Goal: Obtain resource: Download file/media

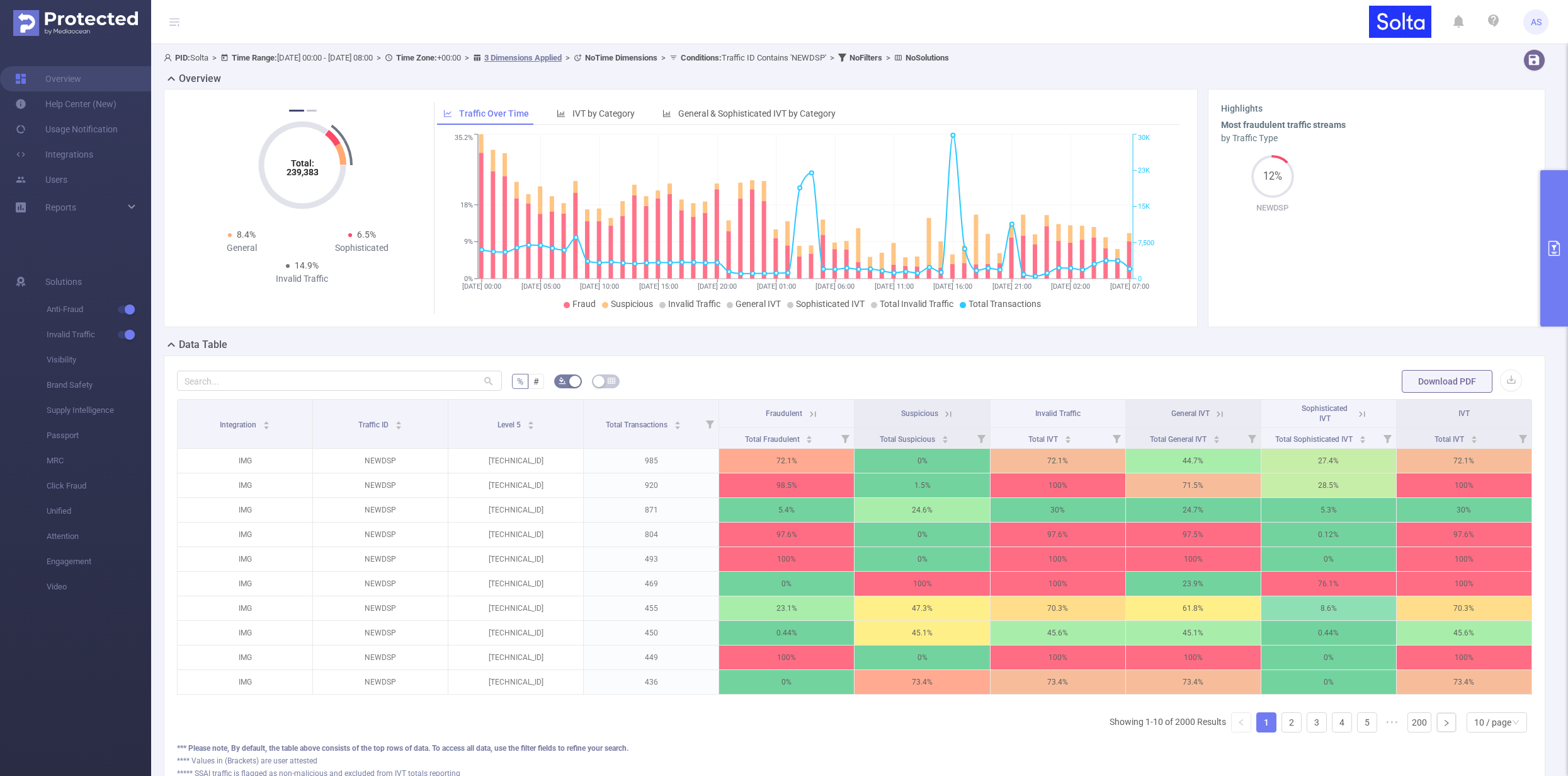
scroll to position [105, 0]
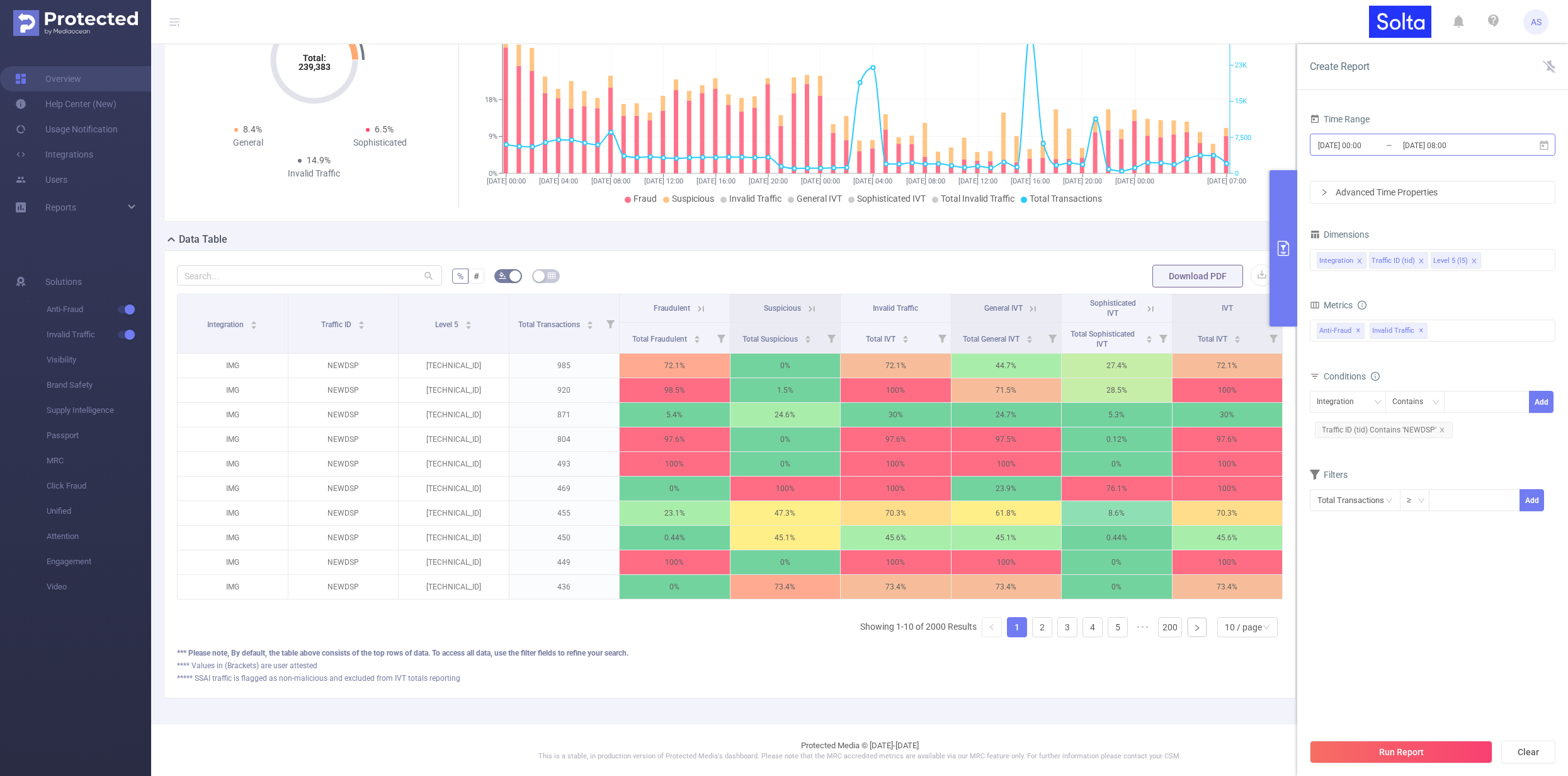
click at [1346, 143] on input "[DATE] 00:00" at bounding box center [1367, 145] width 102 height 17
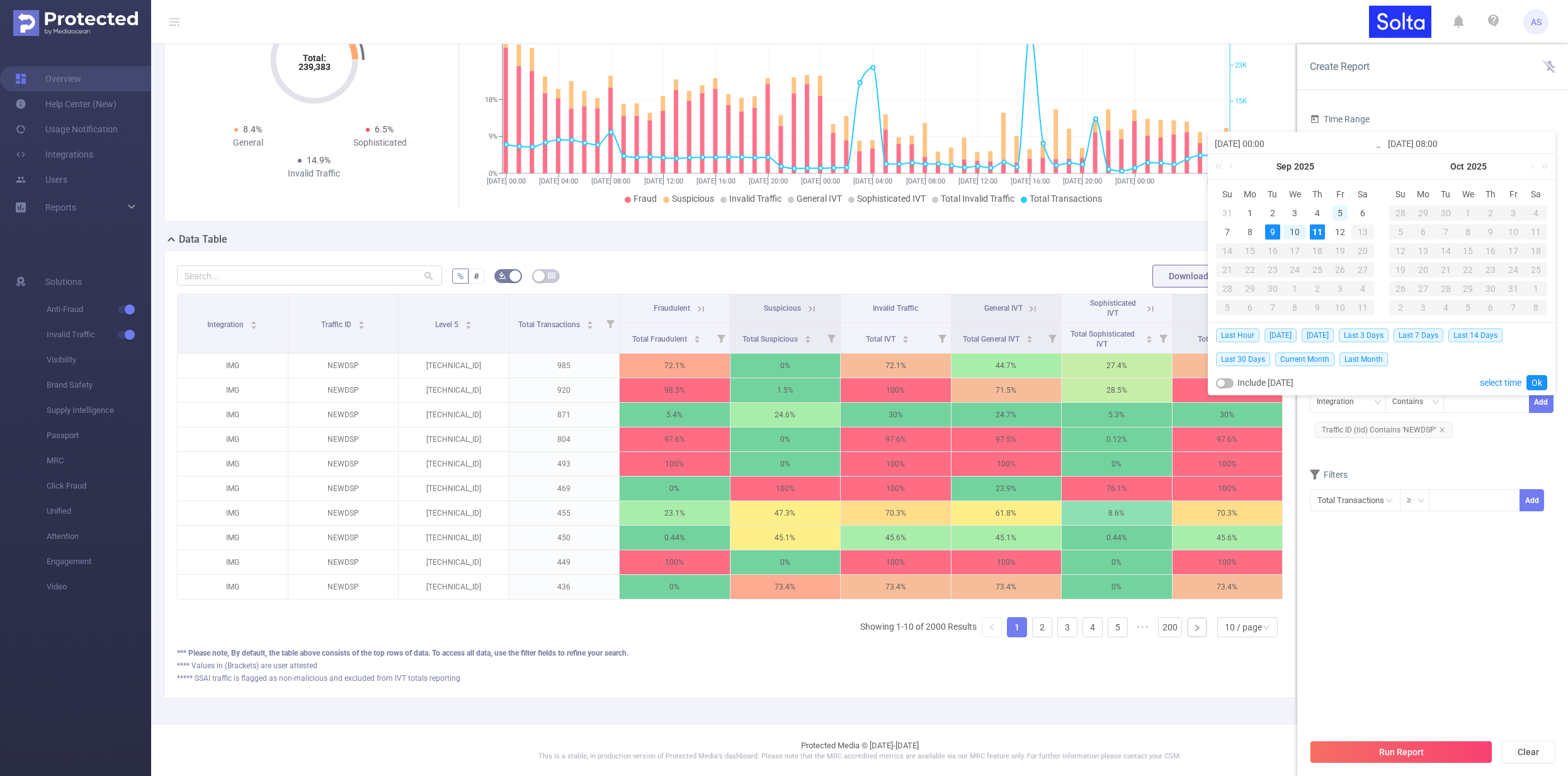
click at [1341, 210] on div "5" at bounding box center [1340, 213] width 15 height 15
click at [1343, 232] on div "12" at bounding box center [1340, 232] width 15 height 15
type input "[DATE] 00:00"
type input "[DATE] 12:00"
type input "[DATE] 00:00"
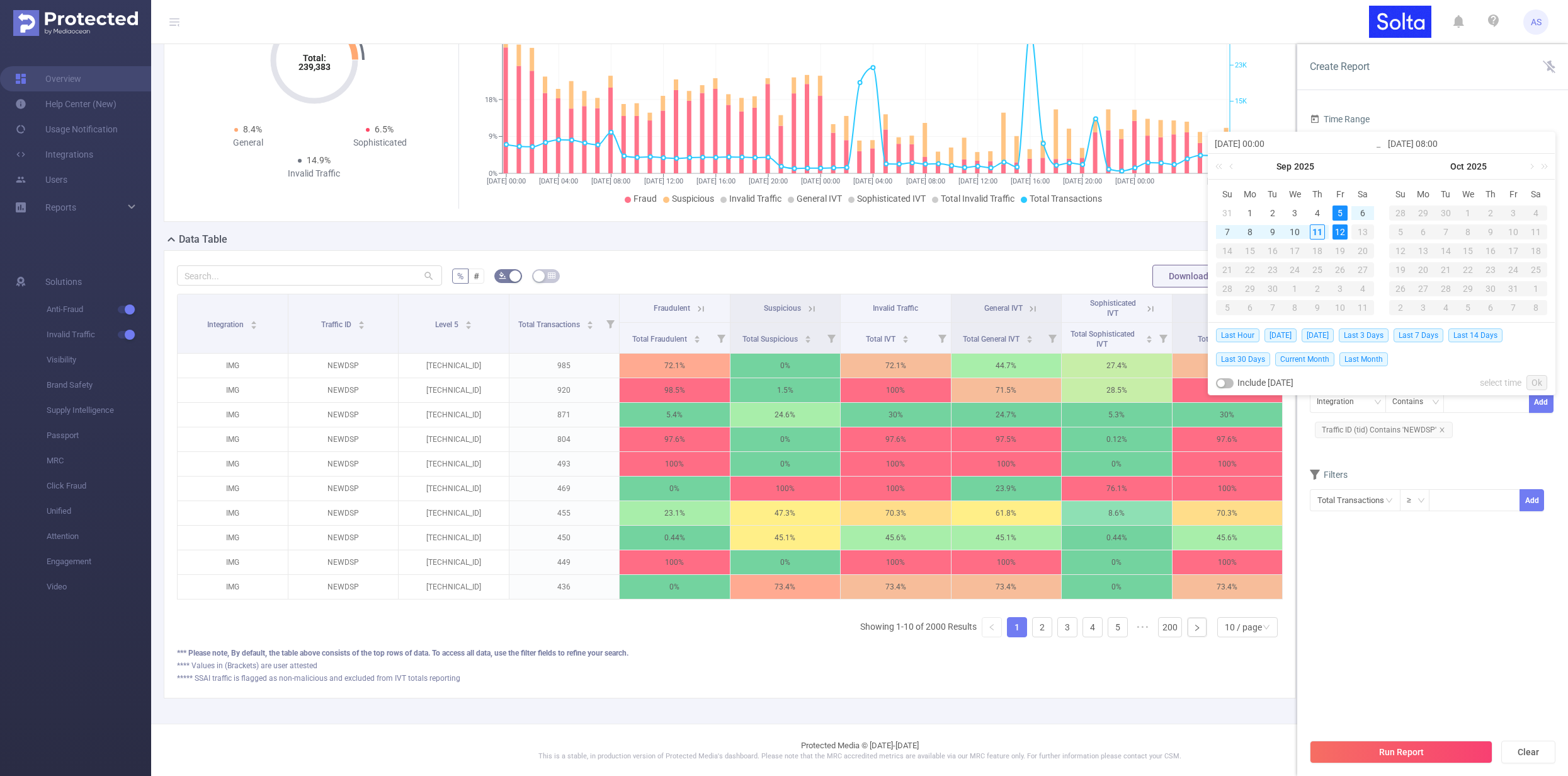
type input "[DATE] 12:00"
click at [1537, 380] on link "Ok" at bounding box center [1537, 383] width 21 height 15
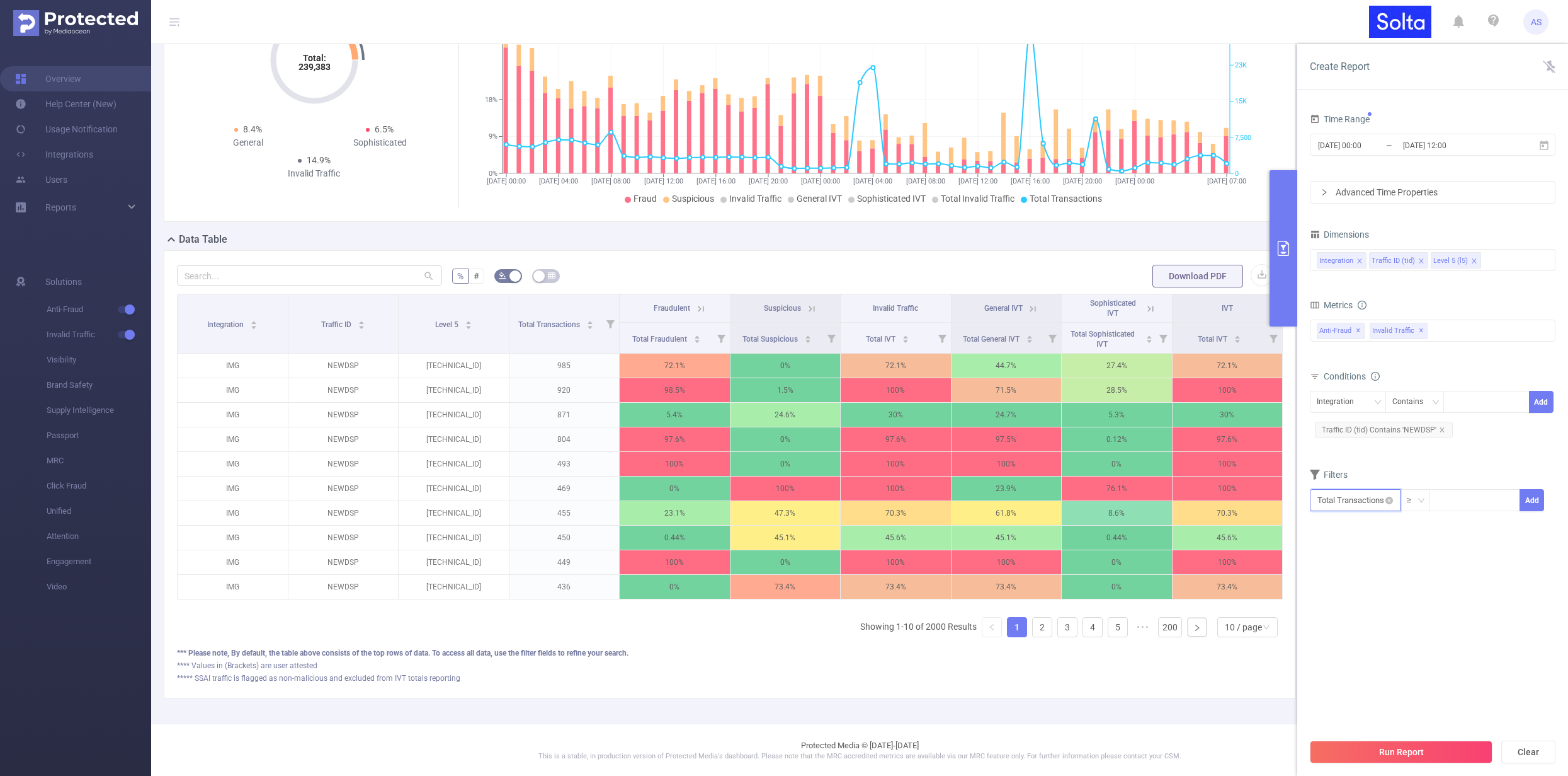
click at [1360, 498] on input "text" at bounding box center [1355, 500] width 90 height 22
click at [1353, 547] on li "Anti-Fraud" at bounding box center [1355, 546] width 90 height 20
click at [1432, 561] on li "Invalid Traffic" at bounding box center [1435, 567] width 75 height 20
click at [1509, 528] on li "Total IVT" at bounding box center [1511, 526] width 69 height 20
drag, startPoint x: 1333, startPoint y: 533, endPoint x: 1427, endPoint y: 528, distance: 94.1
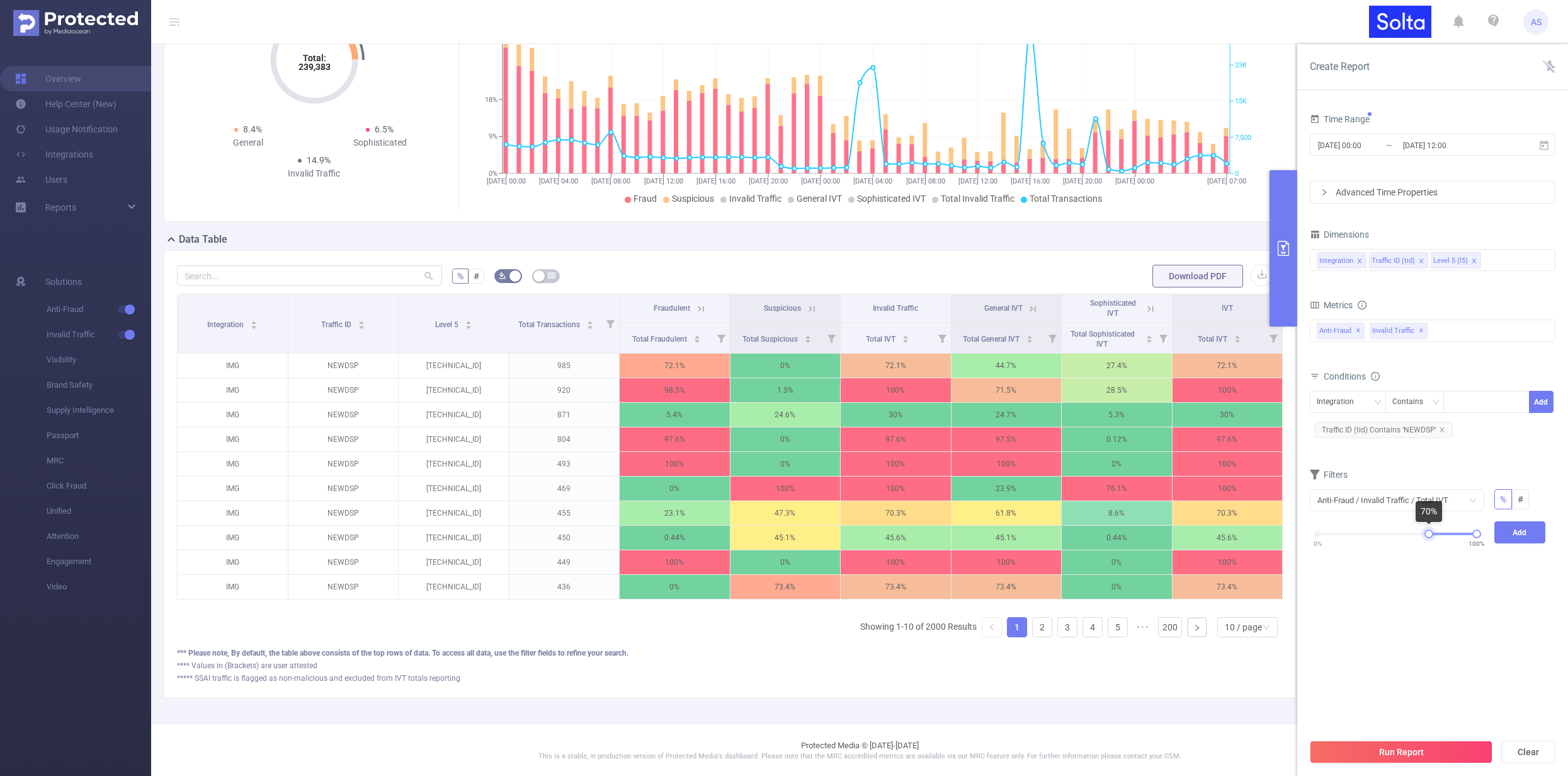
click at [1427, 528] on div "0% 100%" at bounding box center [1397, 538] width 185 height 34
click at [1529, 533] on button "Add" at bounding box center [1520, 532] width 51 height 22
click at [1467, 503] on input at bounding box center [1474, 499] width 90 height 19
type input "50"
click at [1537, 503] on button "Add" at bounding box center [1532, 500] width 25 height 22
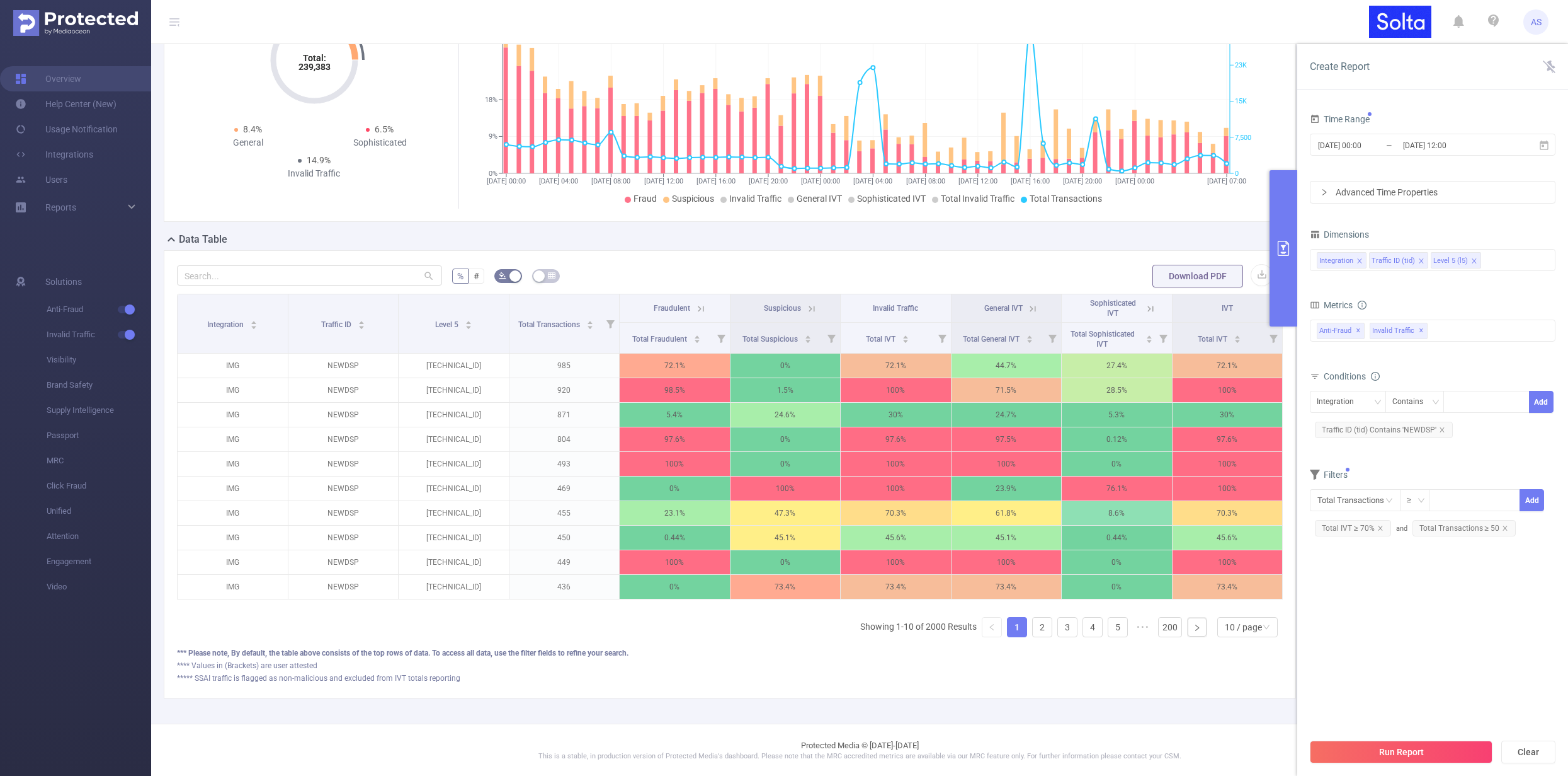
click at [1420, 748] on button "Run Report" at bounding box center [1401, 752] width 182 height 23
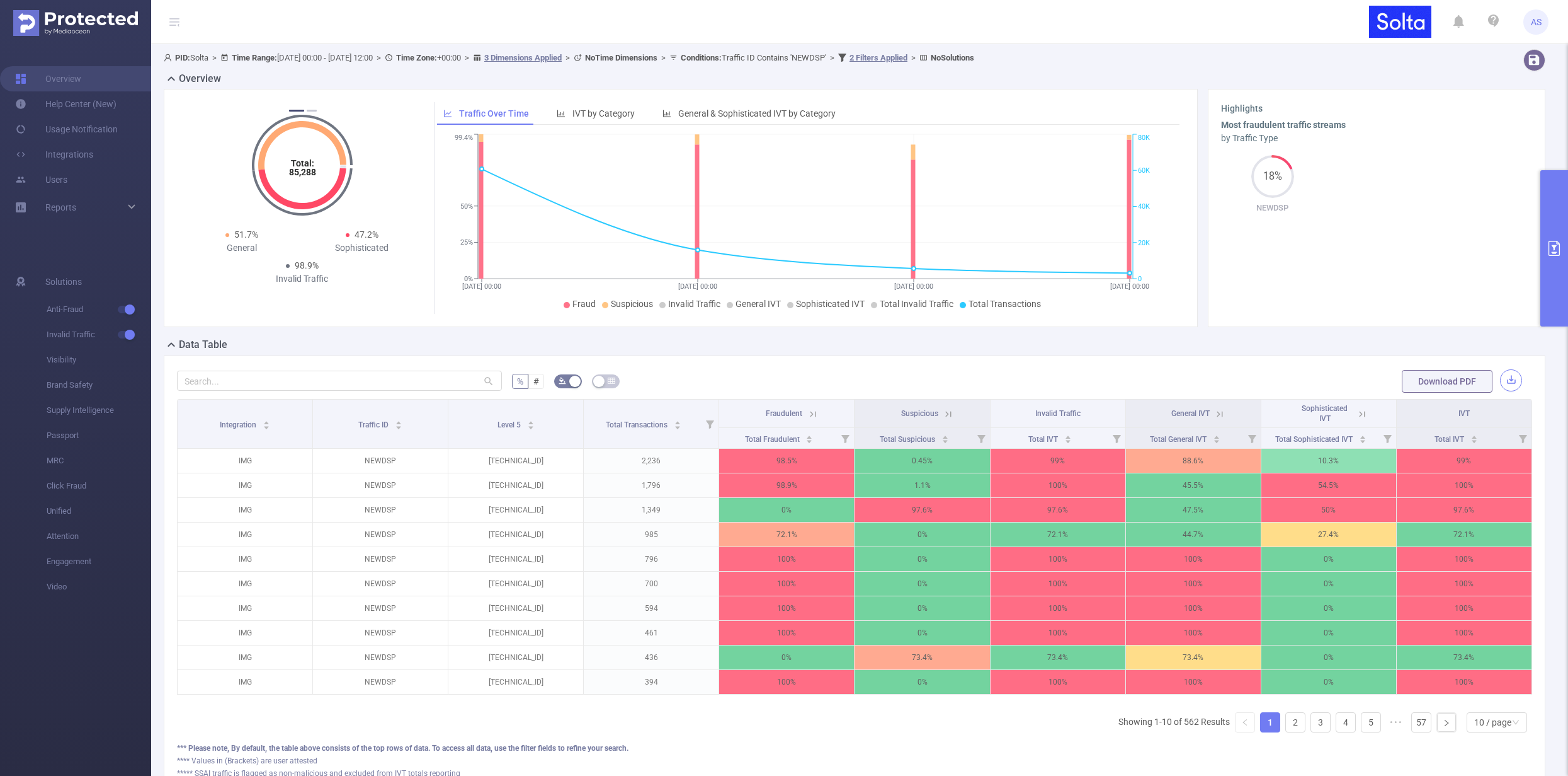
click at [1504, 376] on button "button" at bounding box center [1511, 380] width 22 height 22
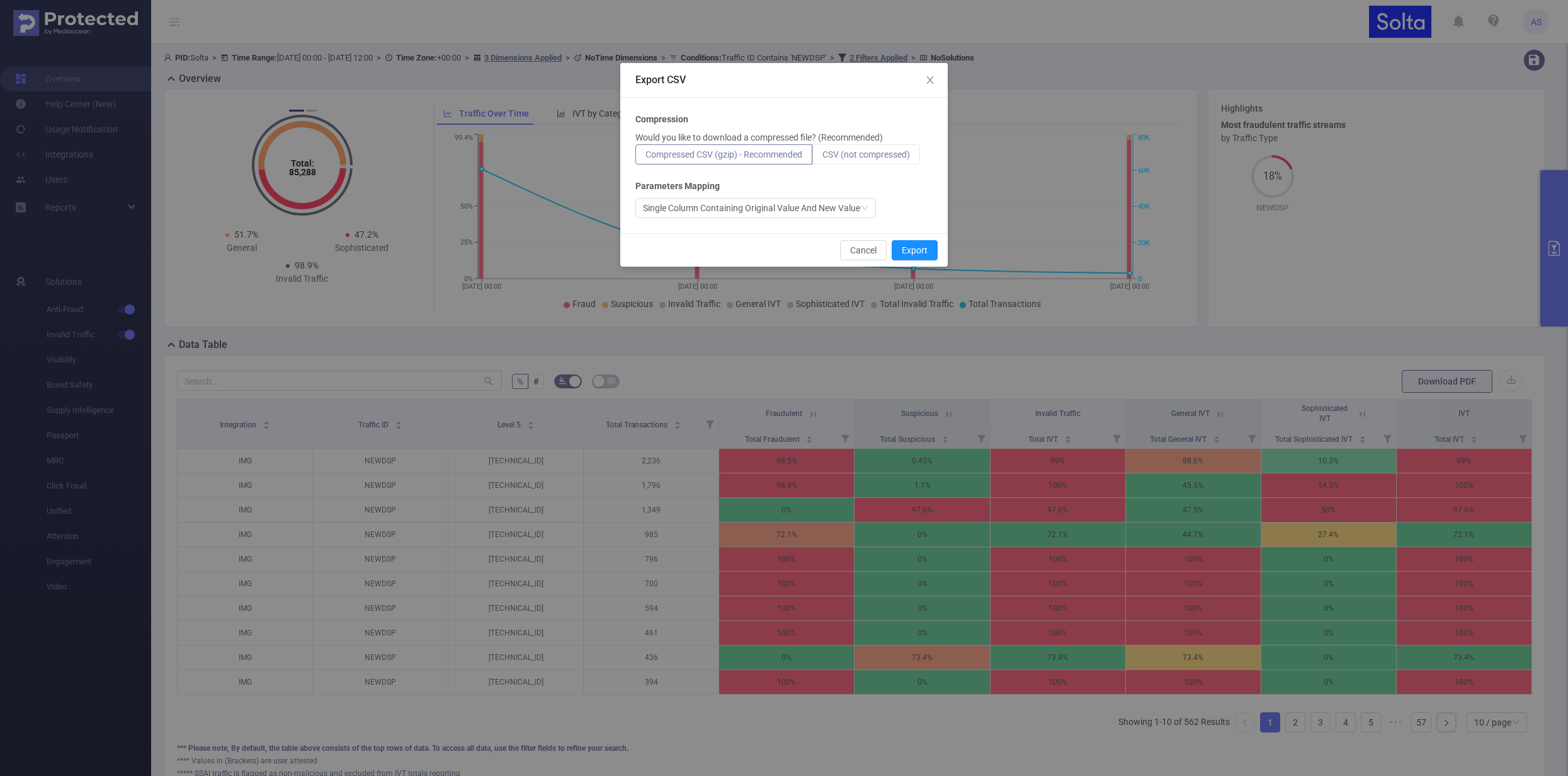
click at [837, 151] on span "CSV (not compressed)" at bounding box center [866, 154] width 87 height 10
click at [822, 157] on input "CSV (not compressed)" at bounding box center [822, 157] width 0 height 0
click at [917, 246] on button "Export" at bounding box center [915, 250] width 46 height 20
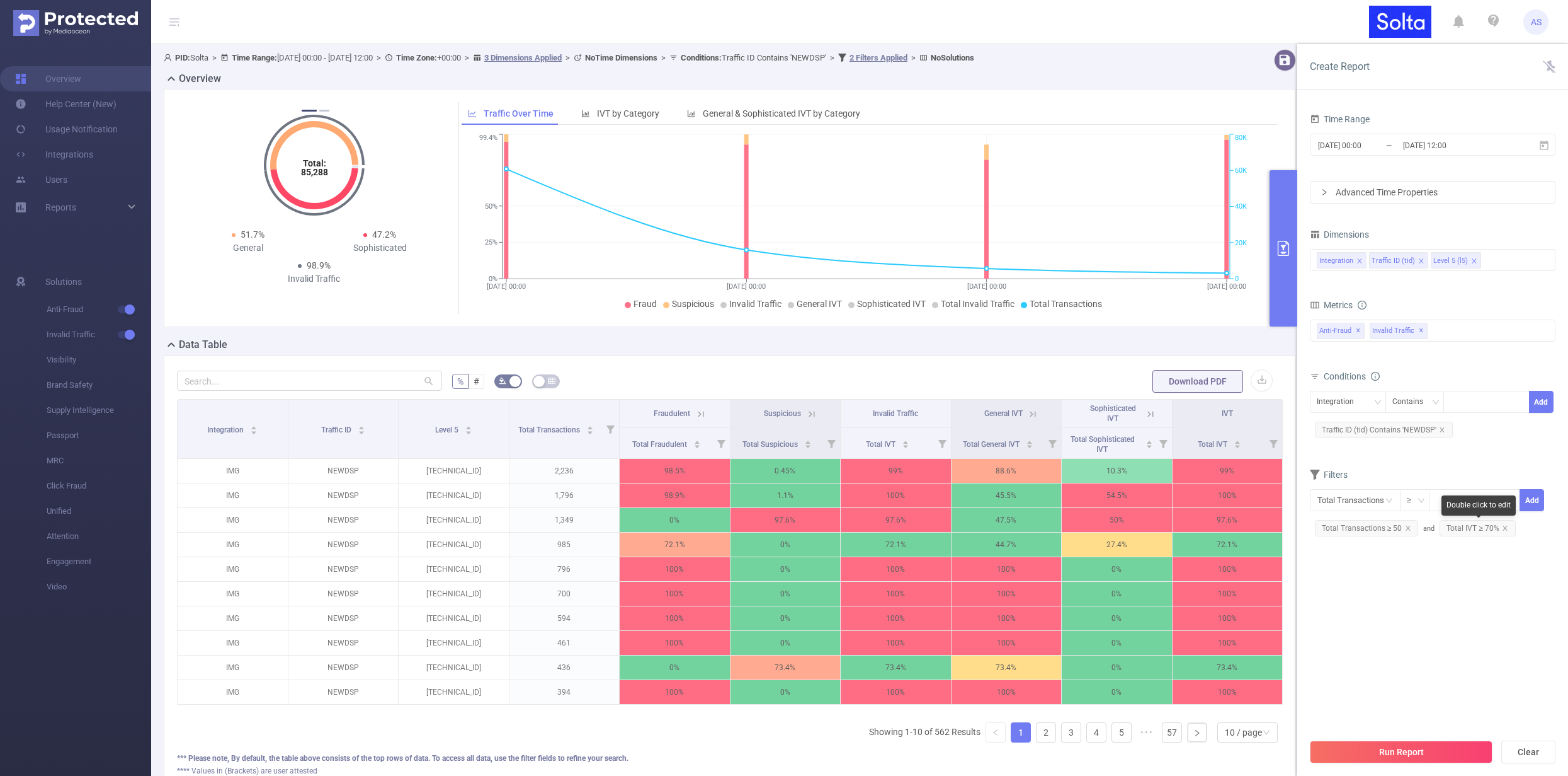
click at [1504, 526] on icon "icon: close" at bounding box center [1505, 528] width 6 height 6
click at [1406, 528] on icon "icon: close" at bounding box center [1408, 528] width 6 height 6
click at [1404, 749] on button "Run Report" at bounding box center [1401, 752] width 182 height 23
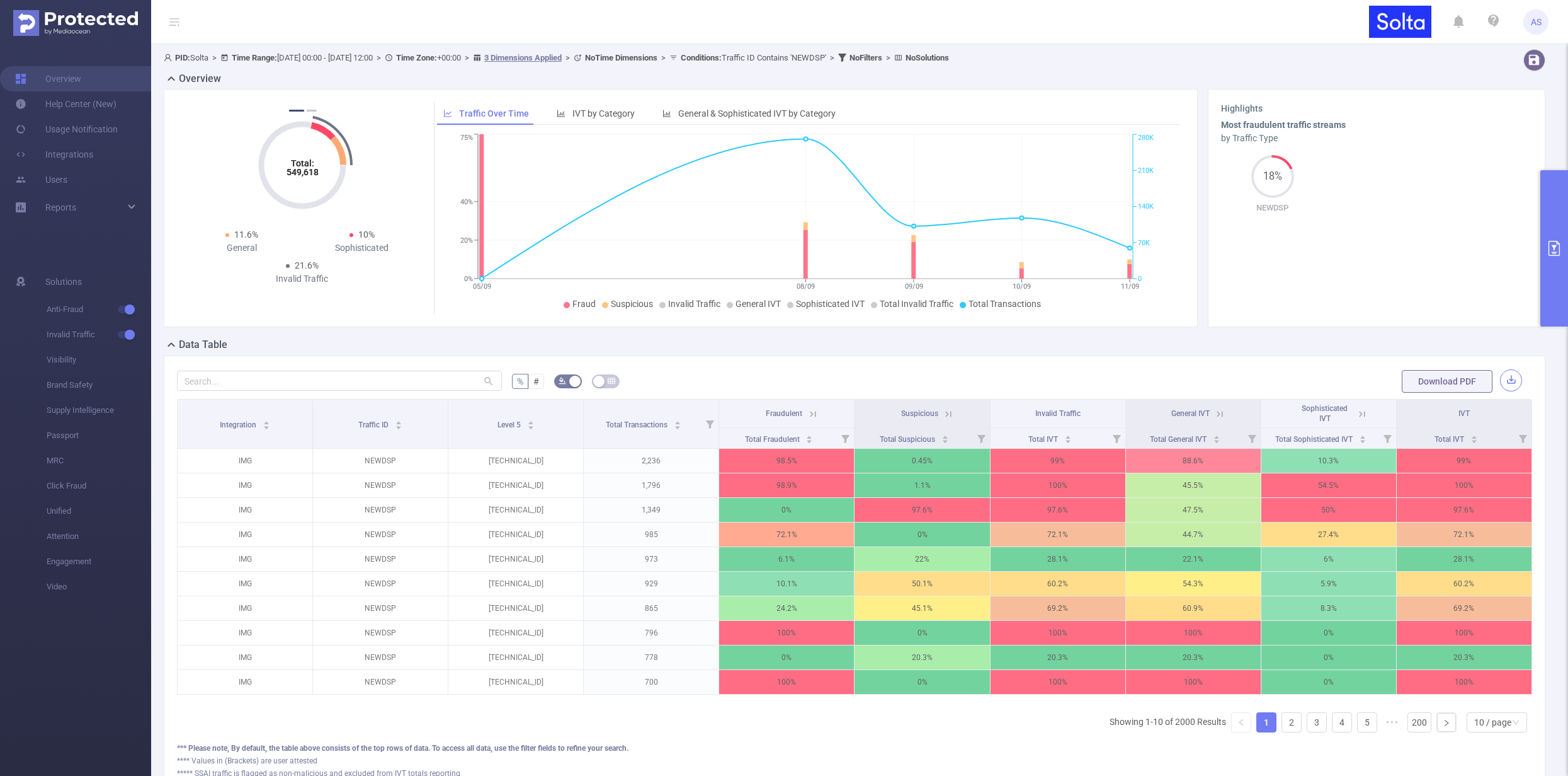
click at [1501, 383] on button "button" at bounding box center [1511, 380] width 22 height 22
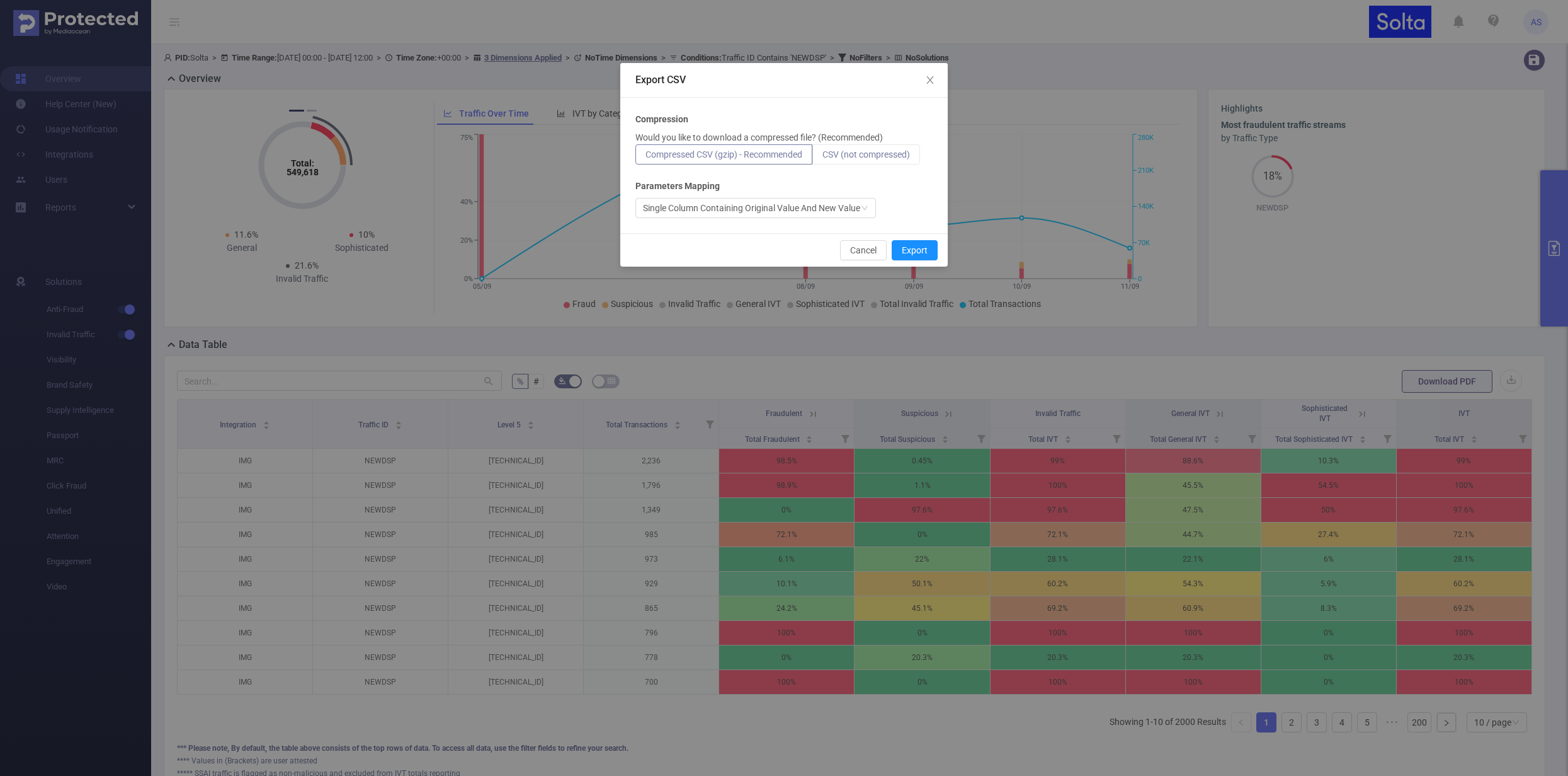
click at [850, 158] on span "CSV (not compressed)" at bounding box center [866, 154] width 87 height 10
click at [822, 157] on input "CSV (not compressed)" at bounding box center [822, 157] width 0 height 0
click at [927, 253] on button "Export" at bounding box center [915, 250] width 46 height 20
